Goal: Find contact information: Find contact information

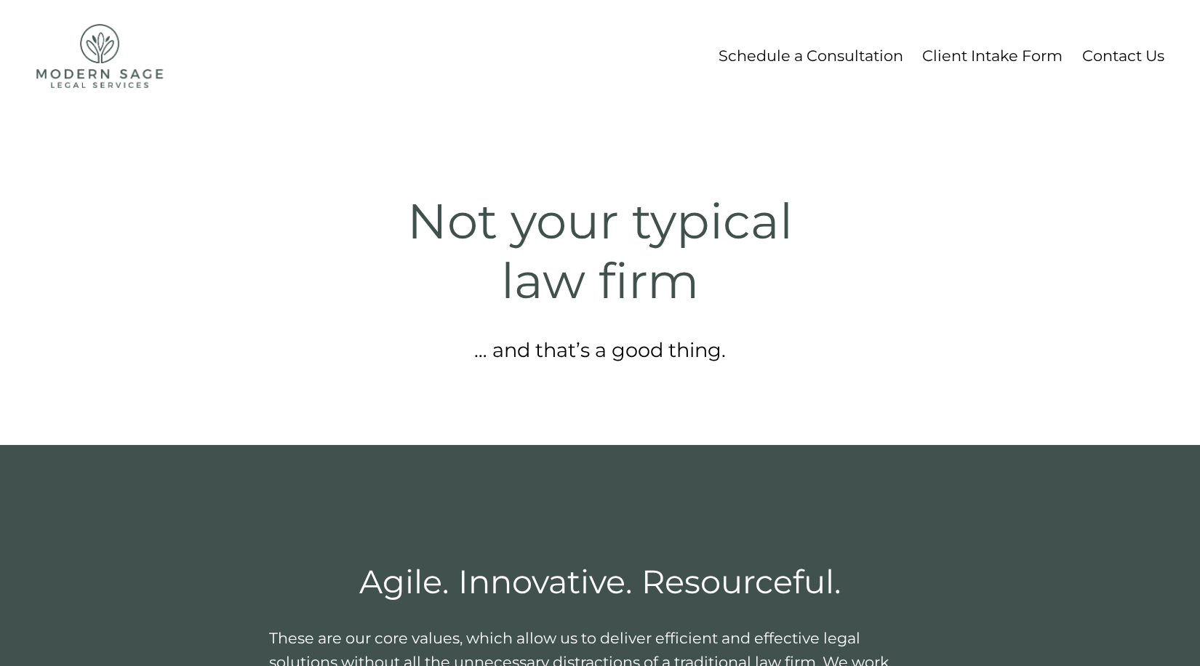
click at [1101, 57] on link "Contact Us" at bounding box center [1123, 55] width 82 height 27
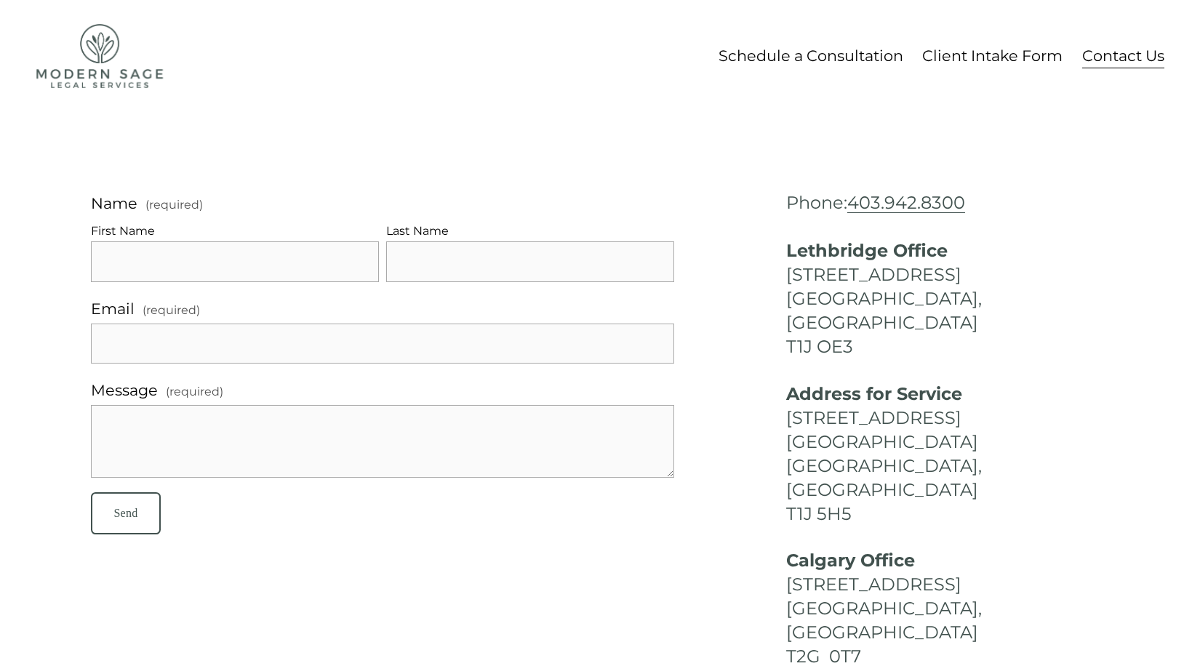
click at [989, 52] on link "Client Intake Form" at bounding box center [992, 55] width 140 height 27
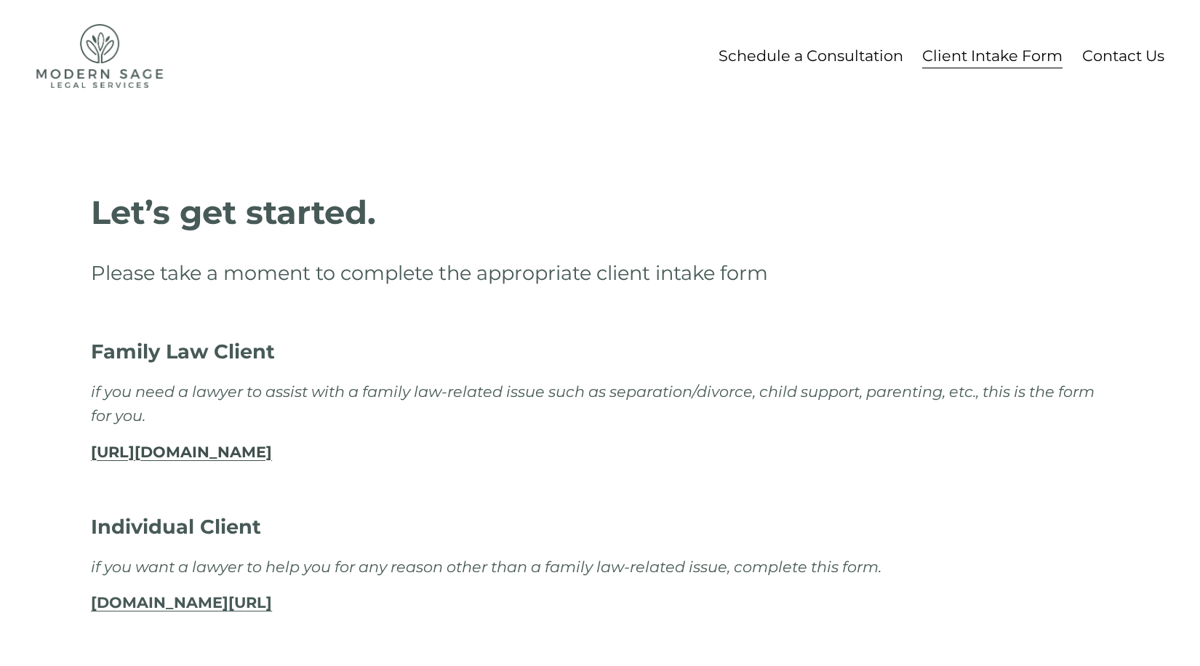
click at [84, 48] on img at bounding box center [99, 56] width 127 height 64
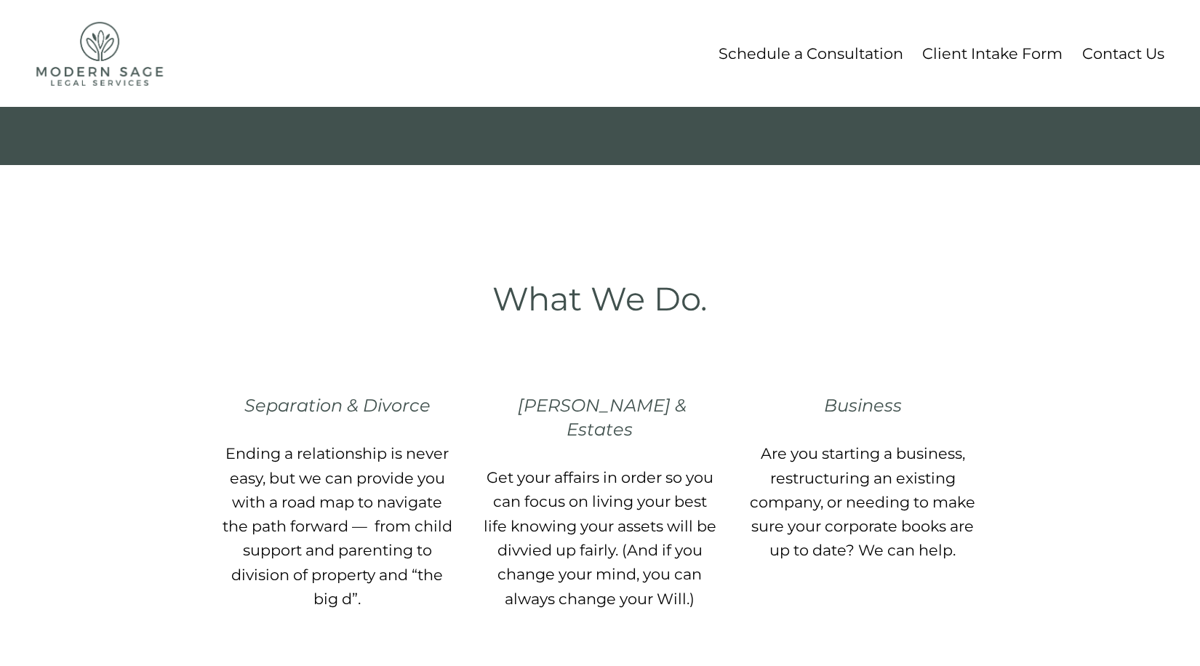
scroll to position [627, 0]
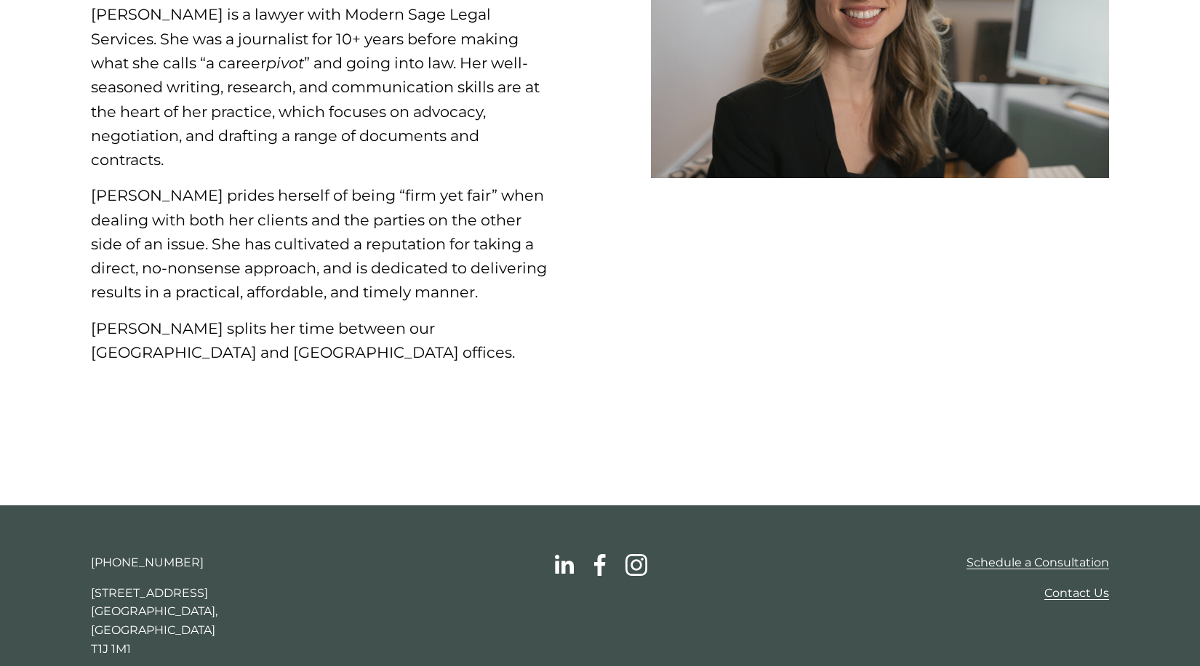
scroll to position [375, 0]
